Goal: Task Accomplishment & Management: Complete application form

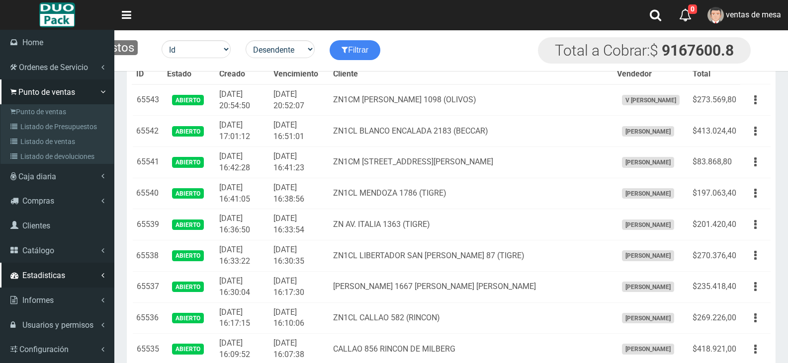
scroll to position [757, 0]
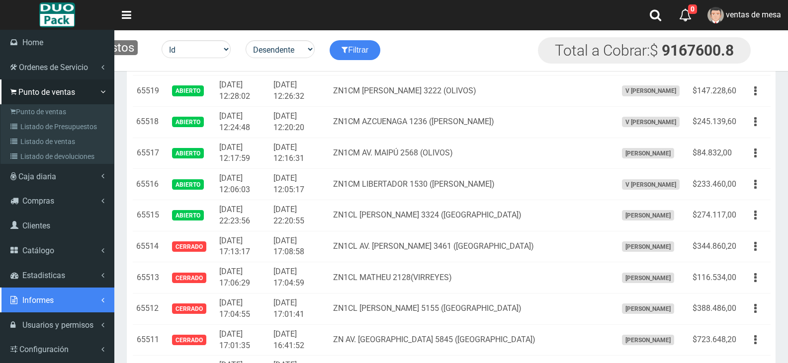
click at [63, 297] on link "Informes" at bounding box center [57, 300] width 114 height 25
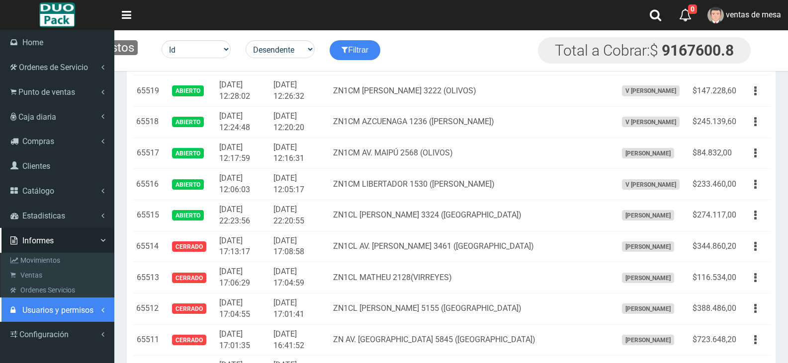
click at [65, 313] on span "Usuarios y permisos" at bounding box center [57, 310] width 71 height 9
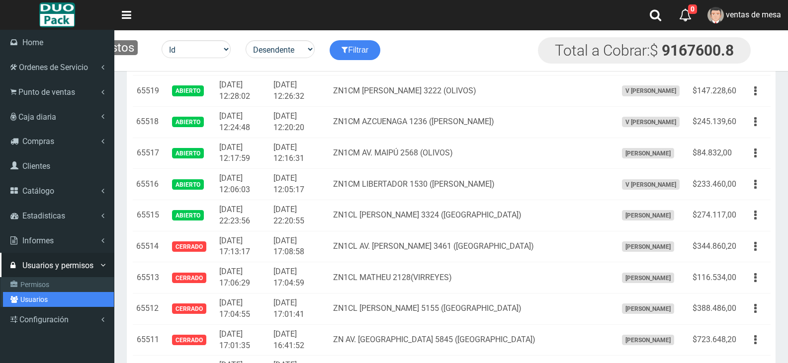
click at [56, 303] on link "Usuarios" at bounding box center [58, 299] width 111 height 15
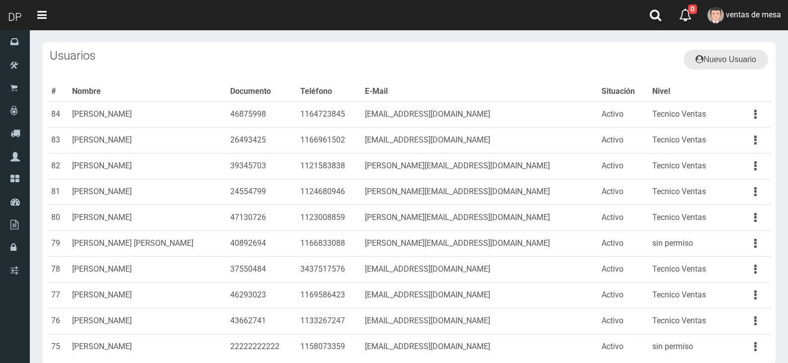
click at [737, 61] on link "Nuevo Usuario" at bounding box center [725, 60] width 84 height 20
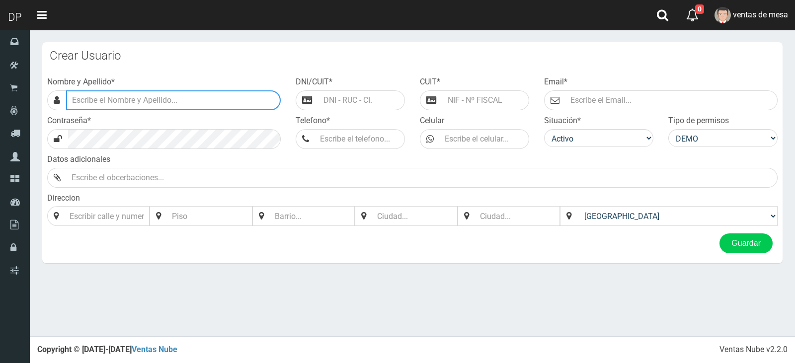
click at [205, 101] on input "text" at bounding box center [173, 100] width 215 height 20
type input "DAIANA PECHMANN"
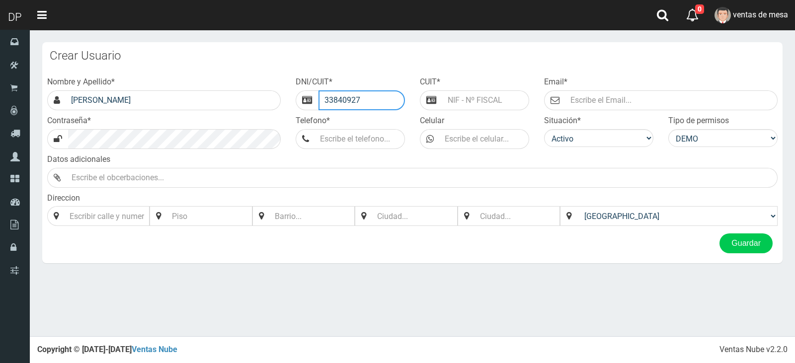
type input "33840927"
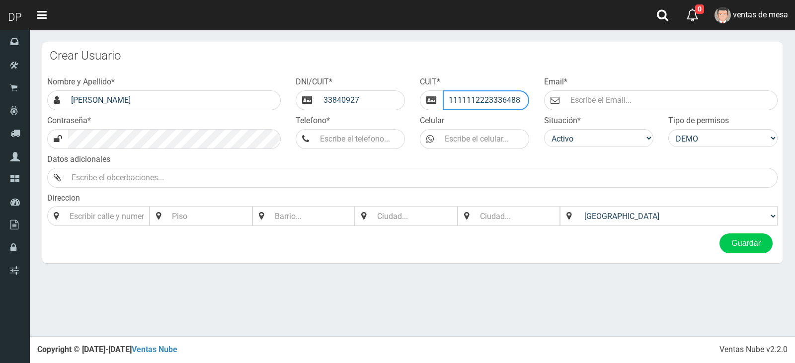
type input "1111112223336488"
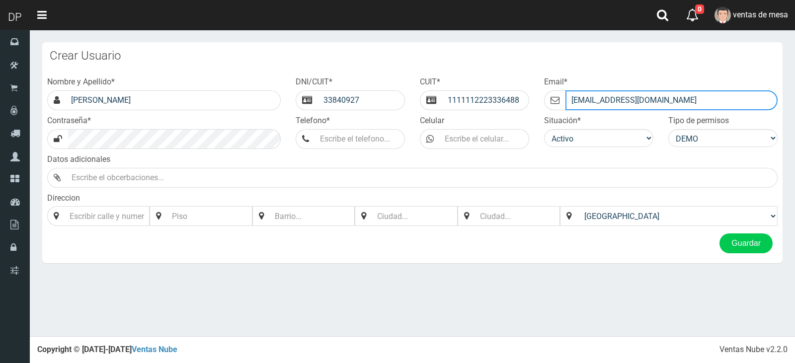
type input "DAIANA@GMAIL.COM"
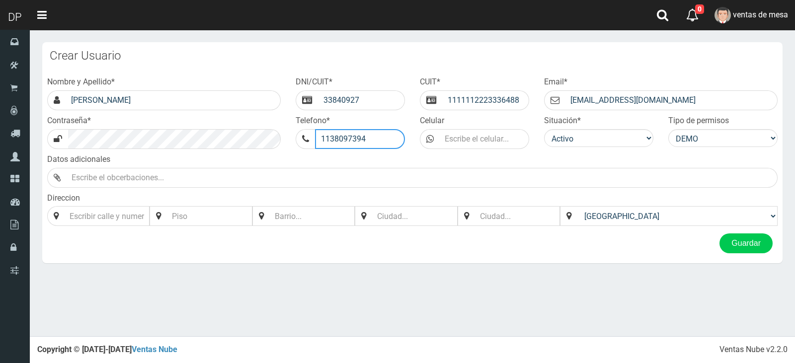
type input "1138097394"
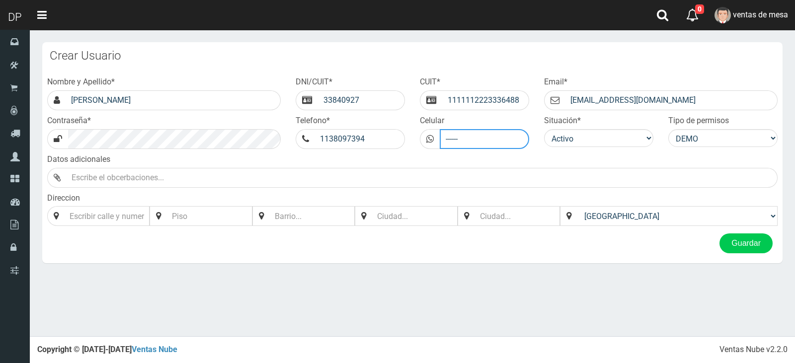
type input "------"
select select "7"
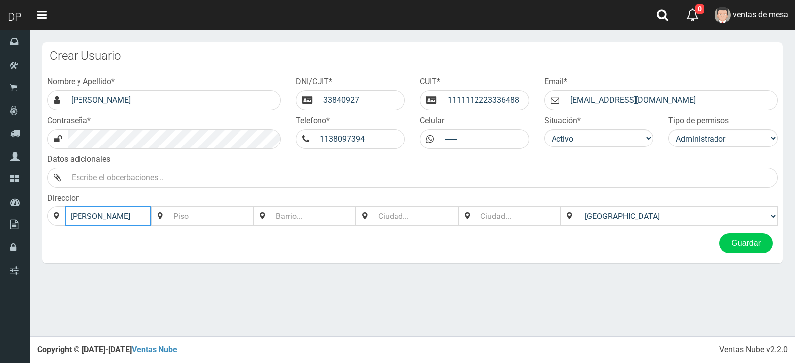
type input "RAWSON"
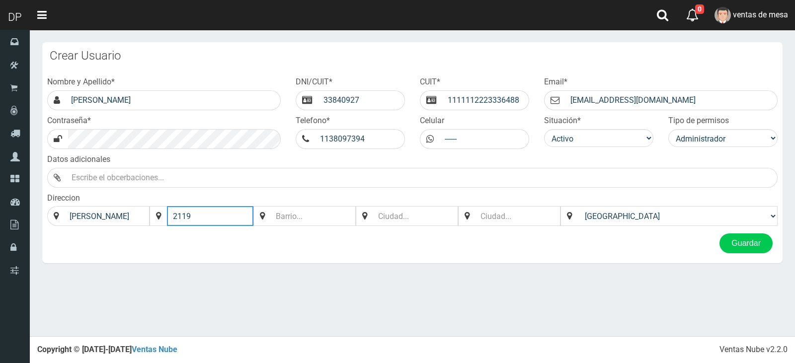
type input "2119"
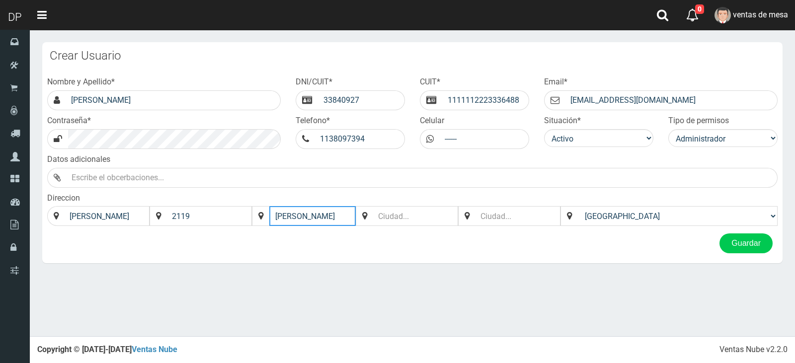
type input "J"
type input "SUAREZ"
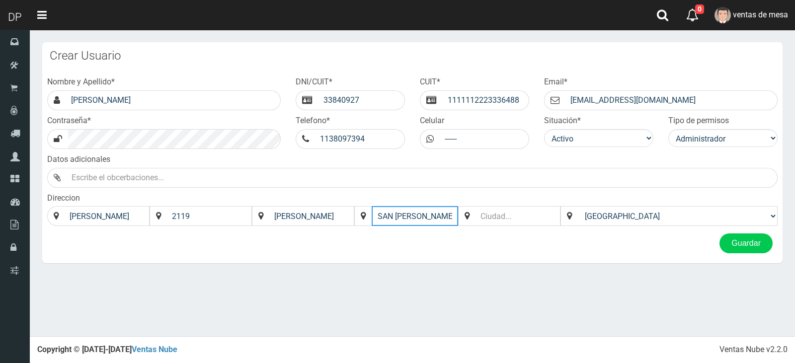
type input "SAN MARTIN"
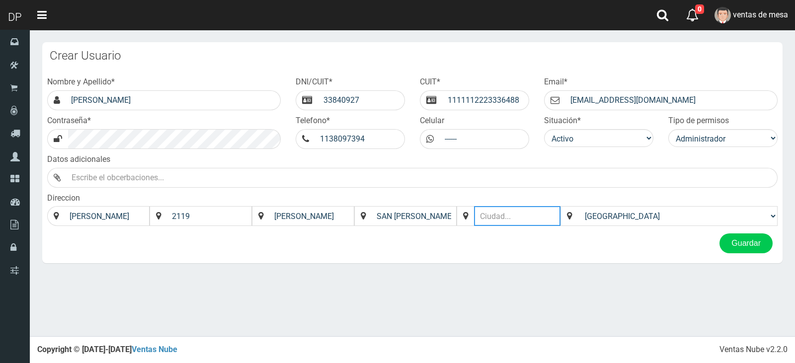
type input "N"
type input "BUENOS AIRES"
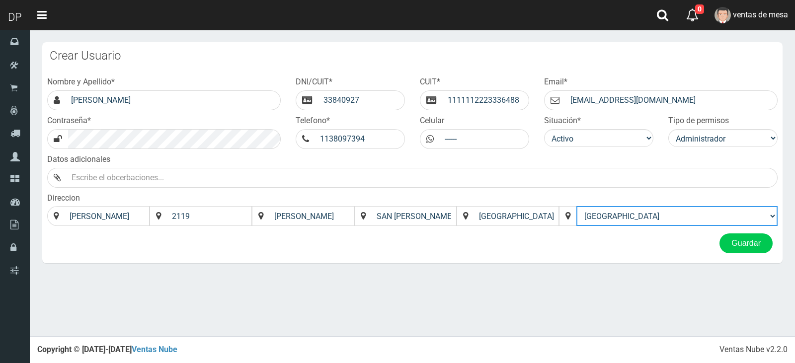
select select "Argentina"
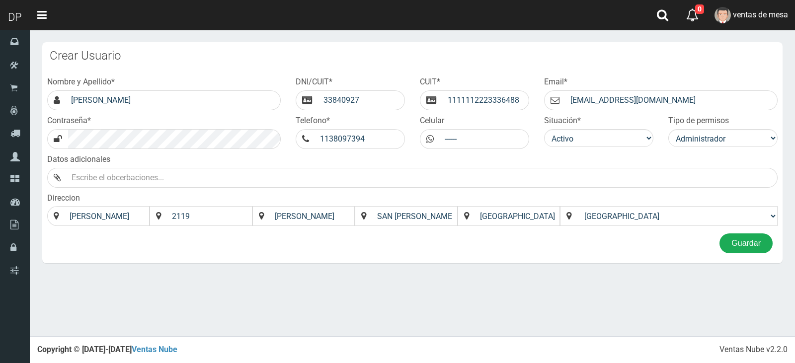
click at [761, 247] on button "Guardar" at bounding box center [746, 244] width 53 height 20
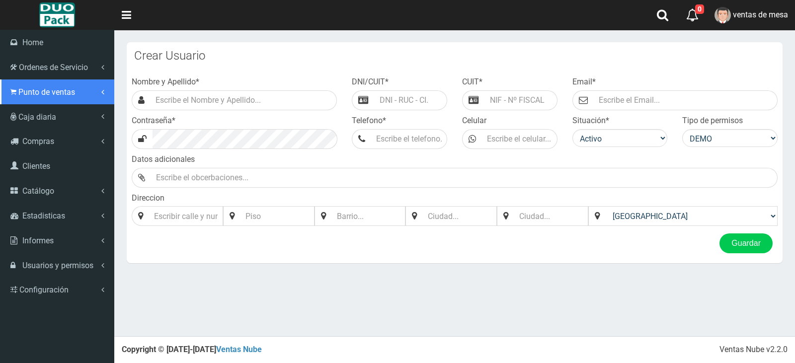
click at [28, 81] on link "Punto de ventas" at bounding box center [57, 92] width 114 height 25
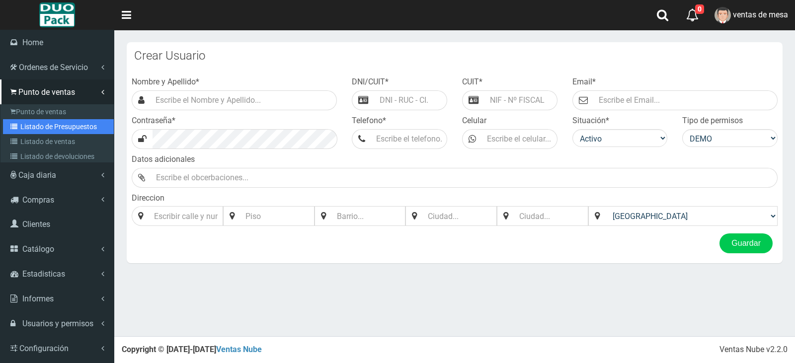
click at [51, 131] on link "Listado de Presupuestos" at bounding box center [58, 126] width 111 height 15
